Goal: Use online tool/utility

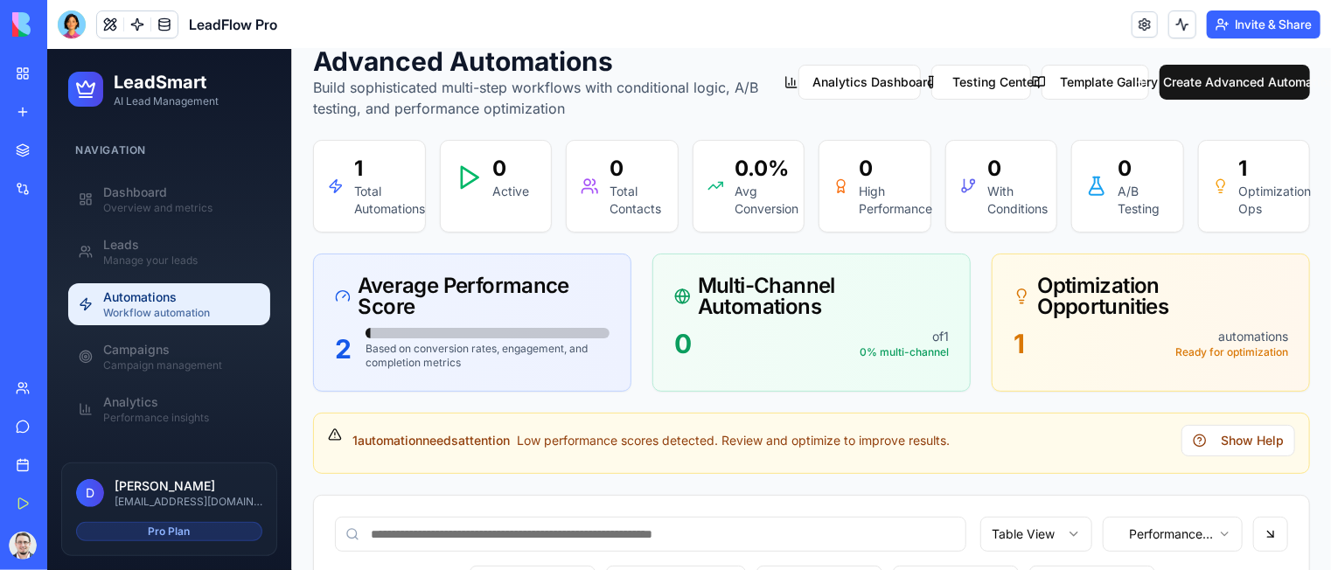
scroll to position [175, 0]
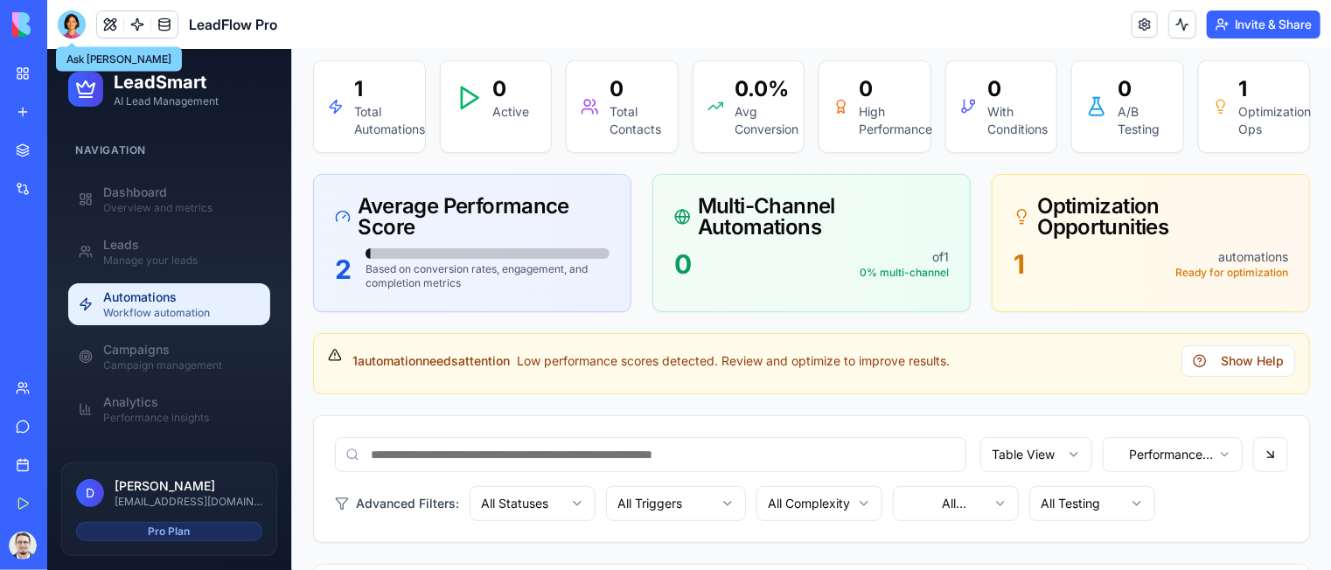
click at [69, 30] on div at bounding box center [72, 24] width 28 height 28
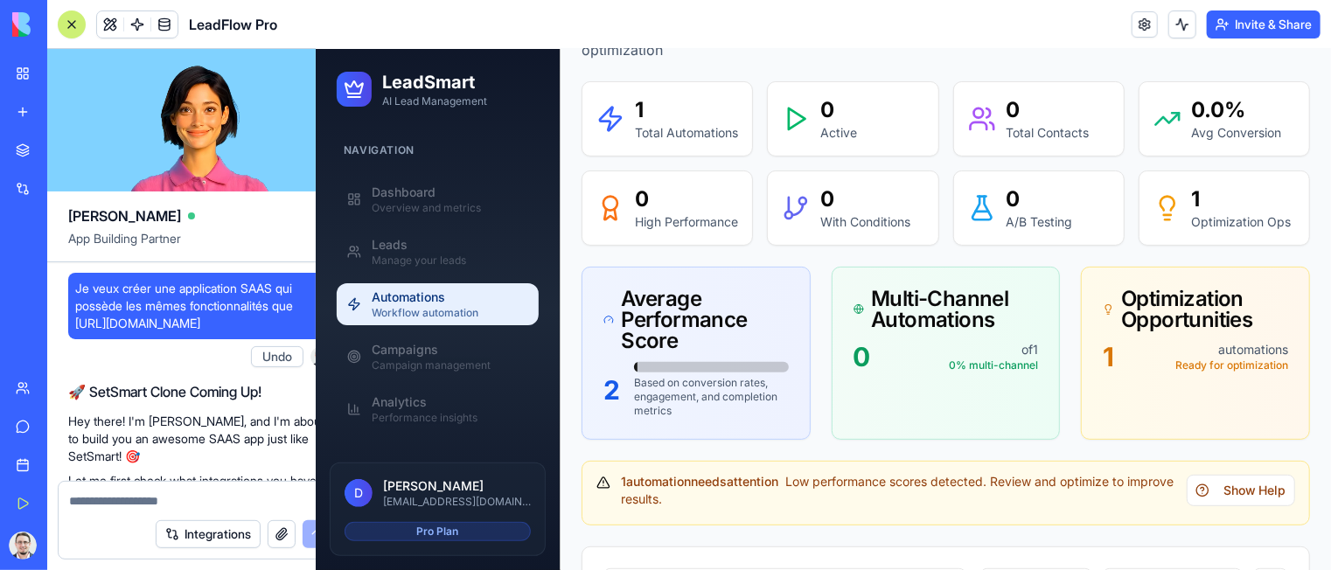
scroll to position [36295, 0]
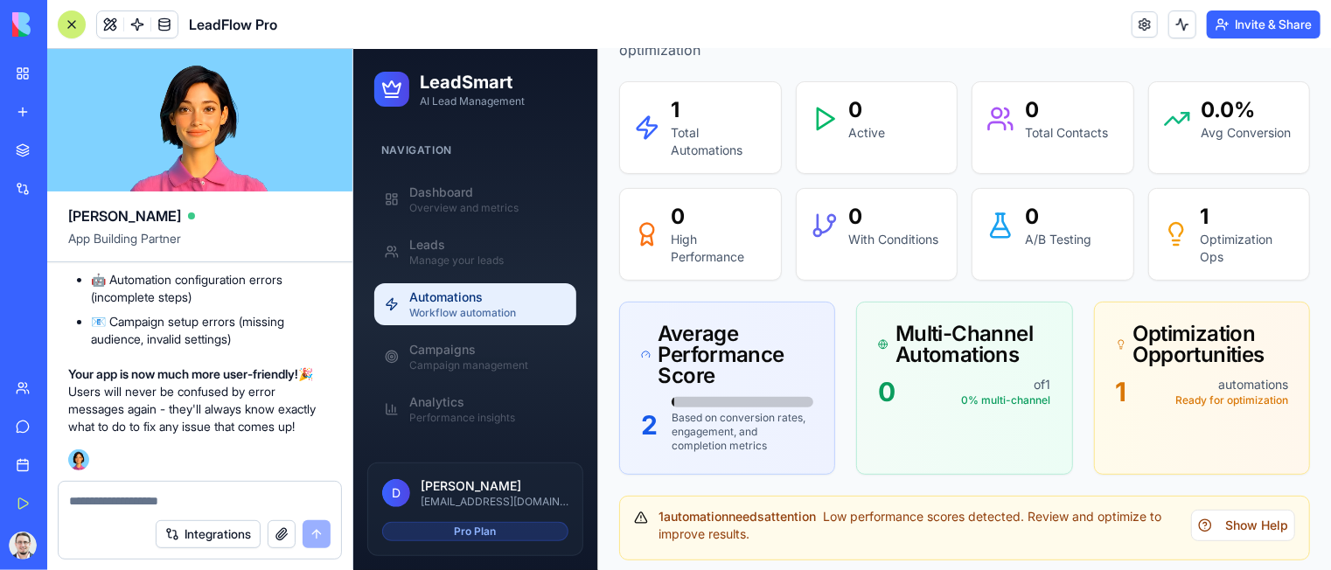
click at [219, 497] on textarea at bounding box center [200, 500] width 262 height 17
click at [220, 495] on textarea at bounding box center [200, 500] width 262 height 17
type textarea "**********"
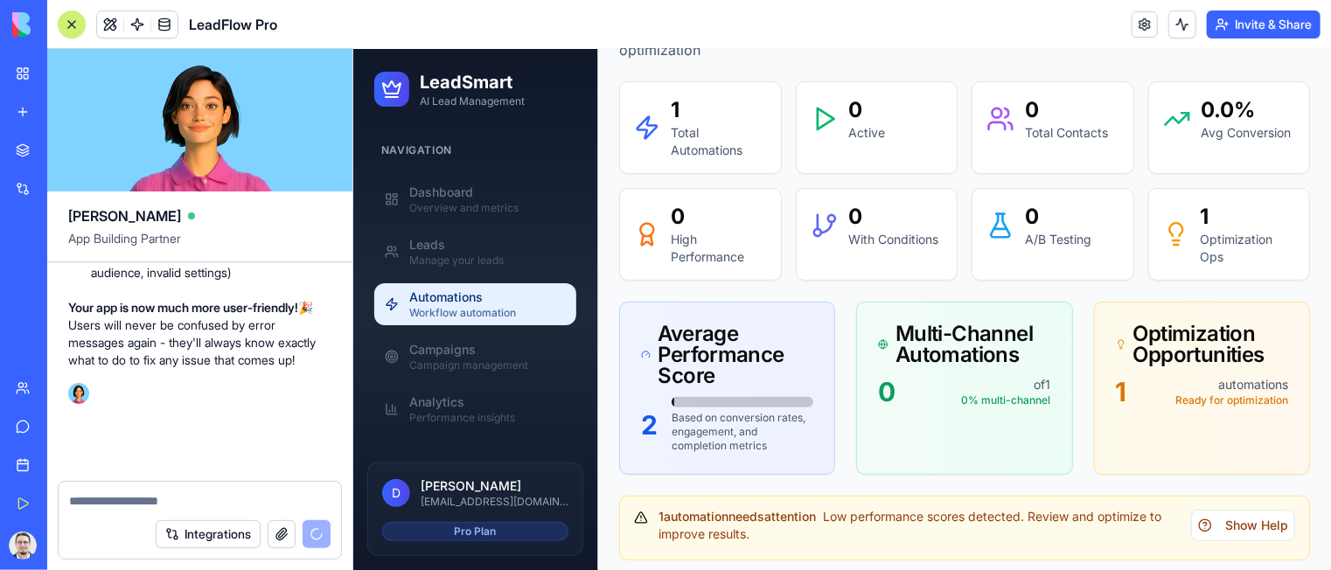
scroll to position [36362, 0]
